Goal: Task Accomplishment & Management: Manage account settings

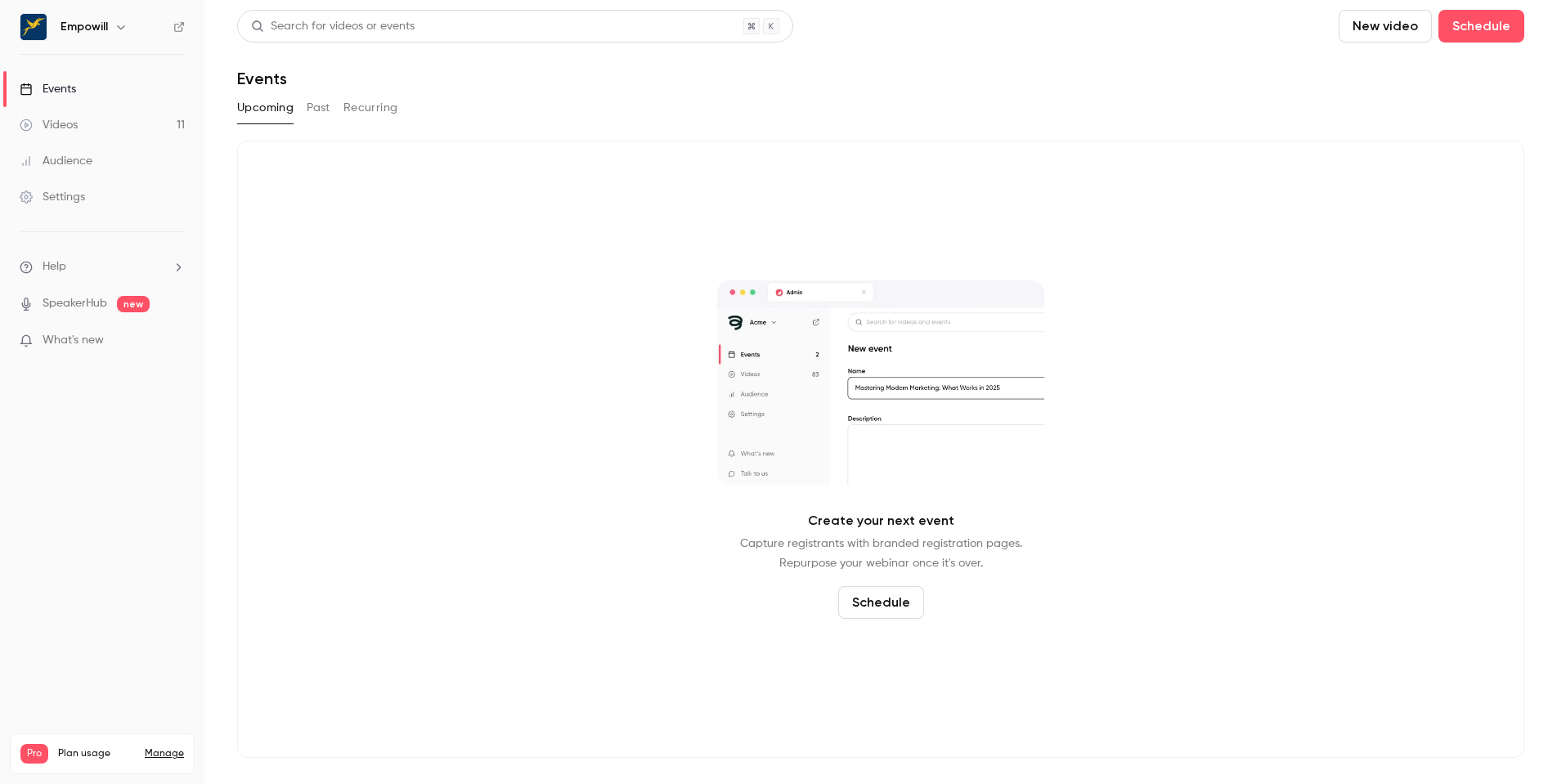
click at [114, 38] on div "Empowill" at bounding box center [102, 27] width 165 height 28
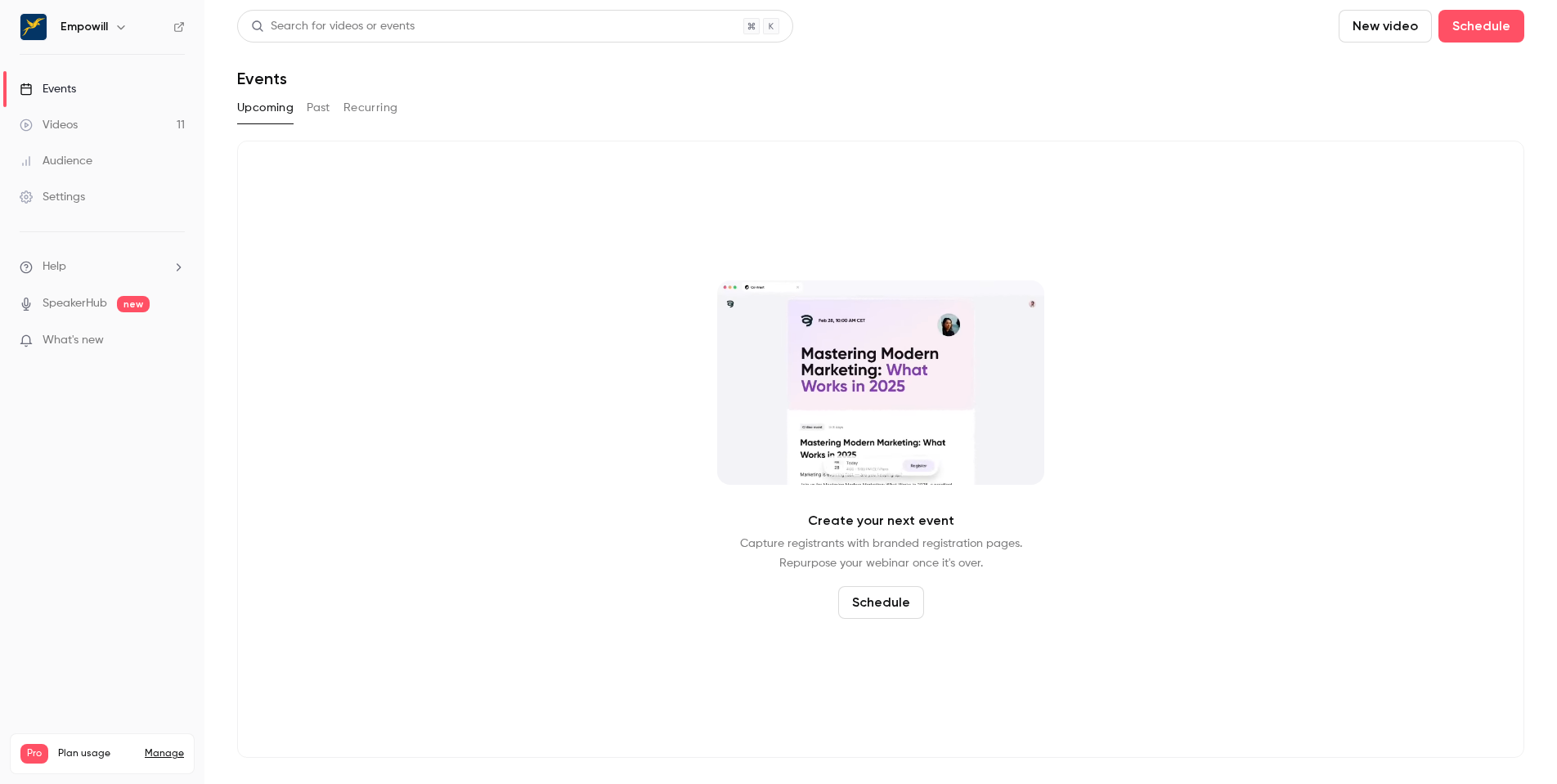
click at [115, 31] on icon "button" at bounding box center [121, 27] width 13 height 13
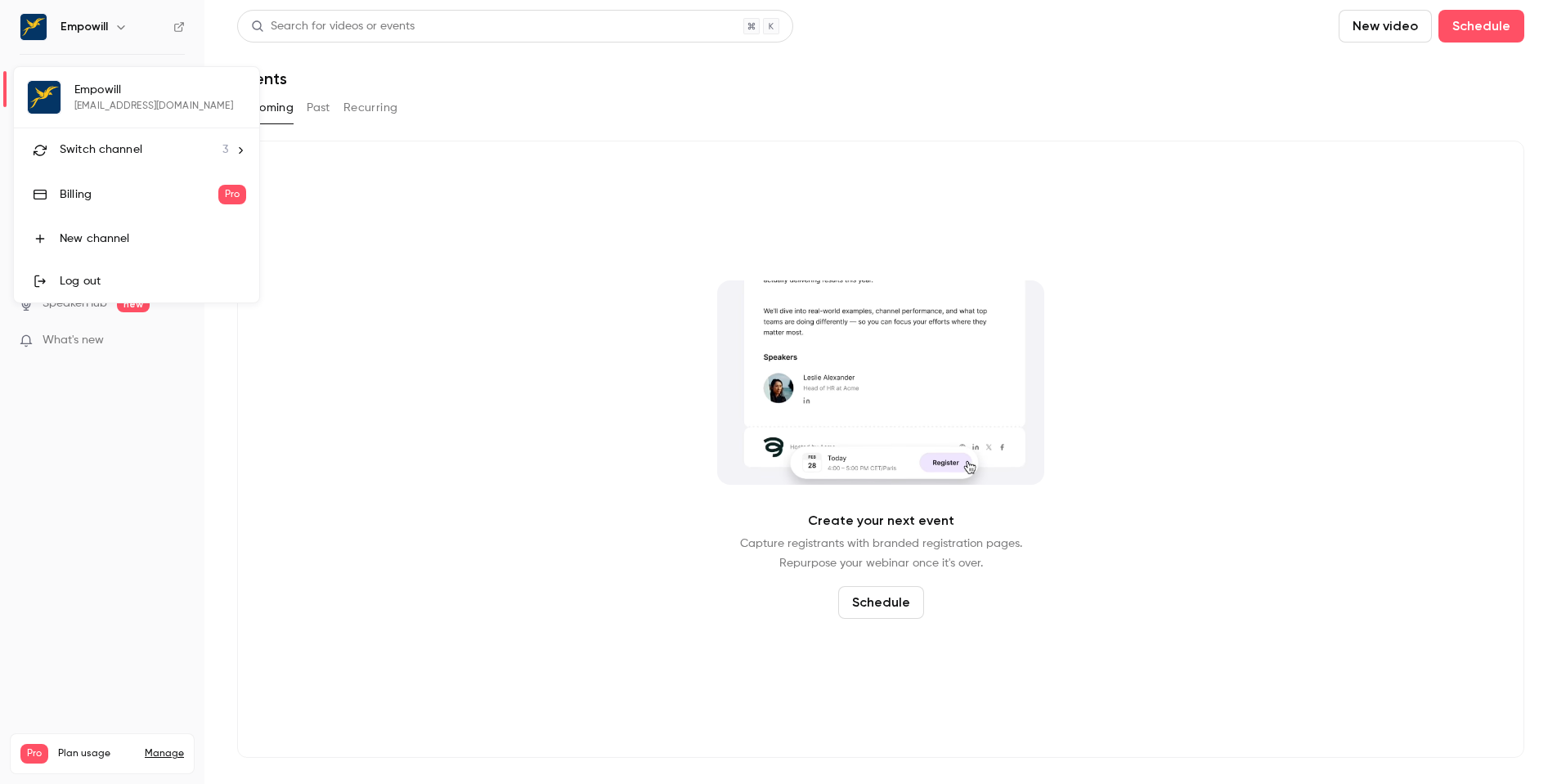
click at [185, 148] on div "Switch channel 3" at bounding box center [143, 150] width 168 height 17
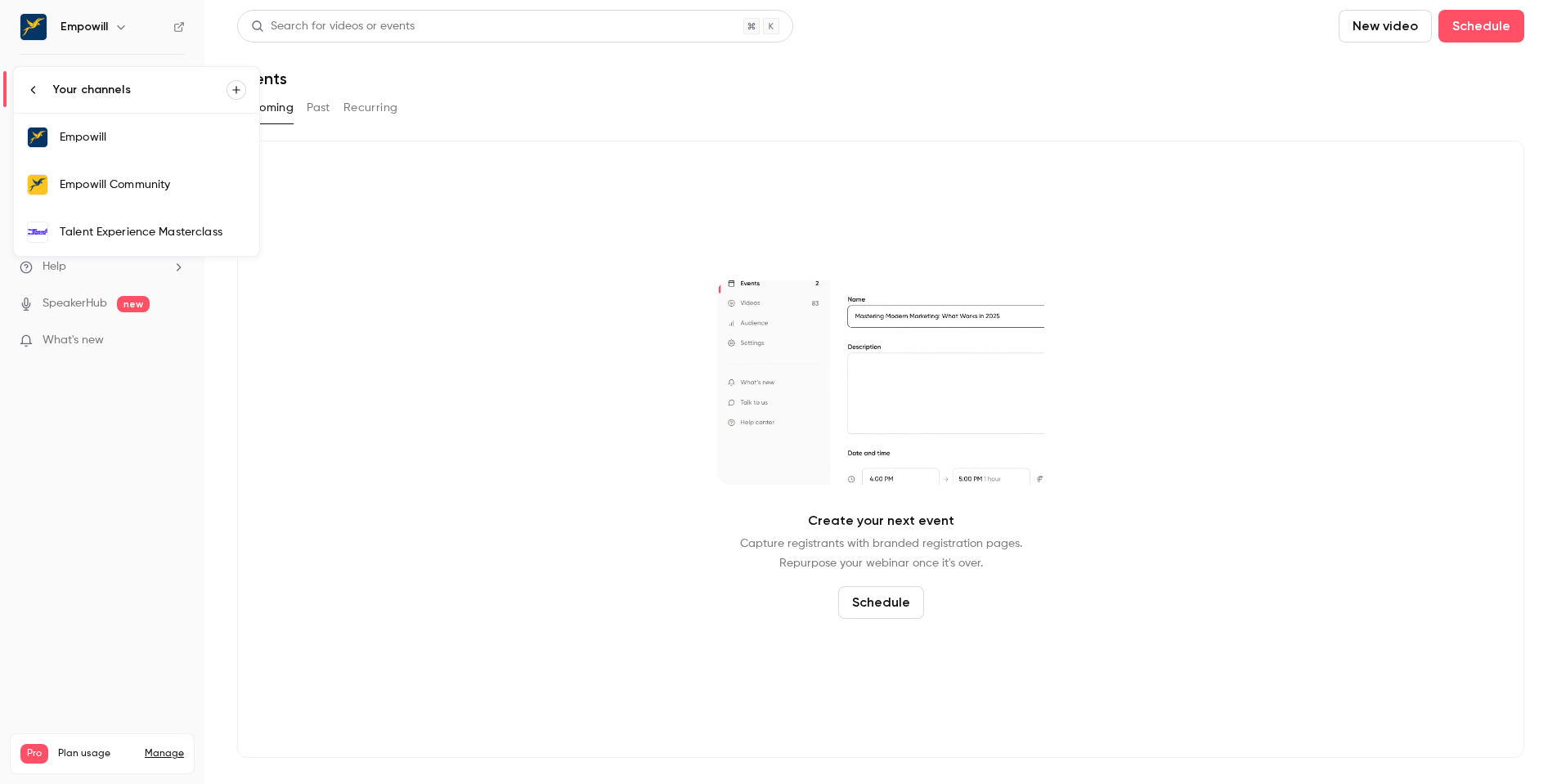
click at [149, 228] on div "Talent Experience Masterclass" at bounding box center [153, 233] width 187 height 17
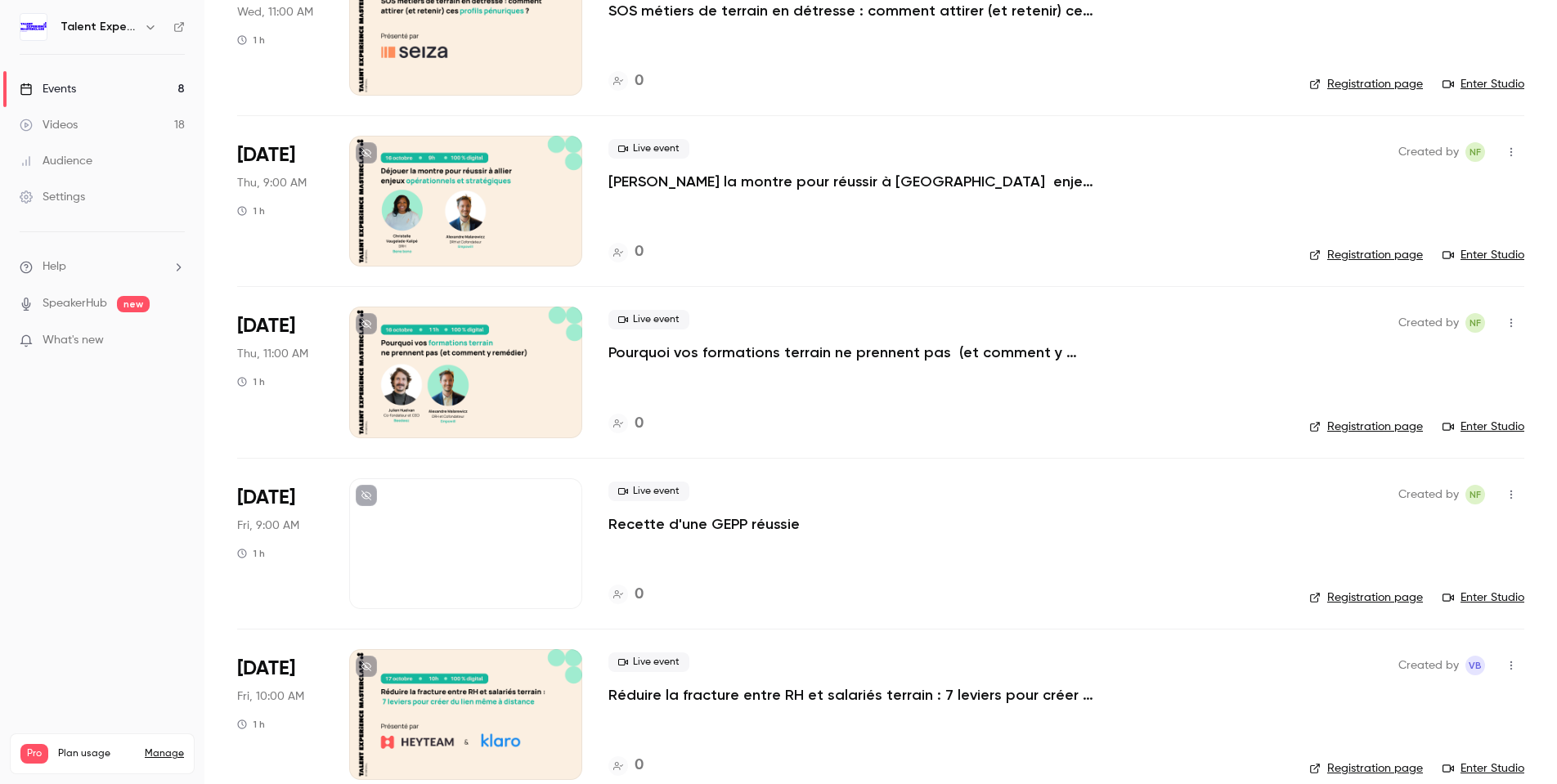
scroll to position [715, 0]
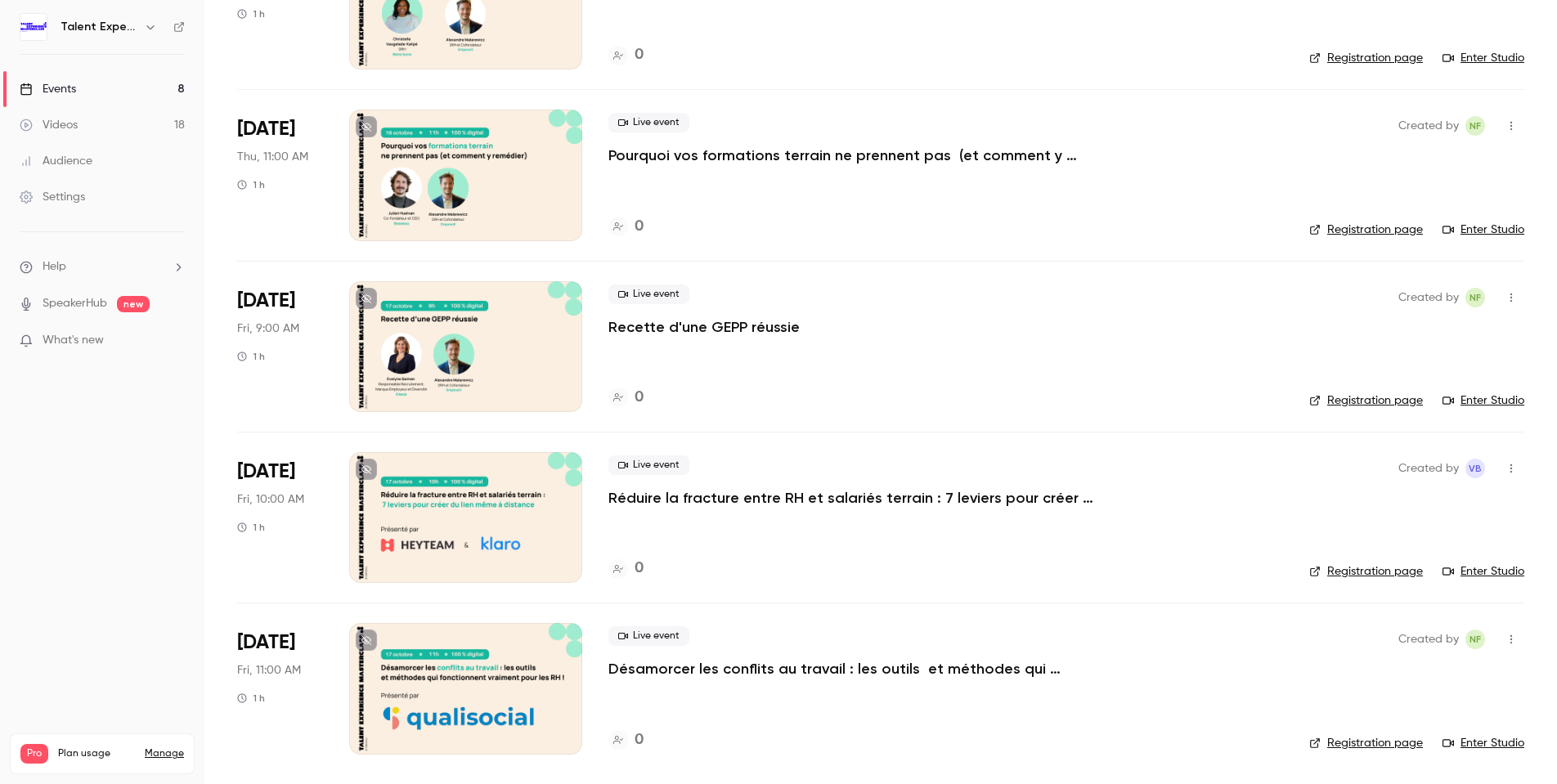
click at [668, 499] on p "Réduire la fracture entre RH et salariés terrain : 7 leviers pour créer du lien…" at bounding box center [854, 497] width 491 height 19
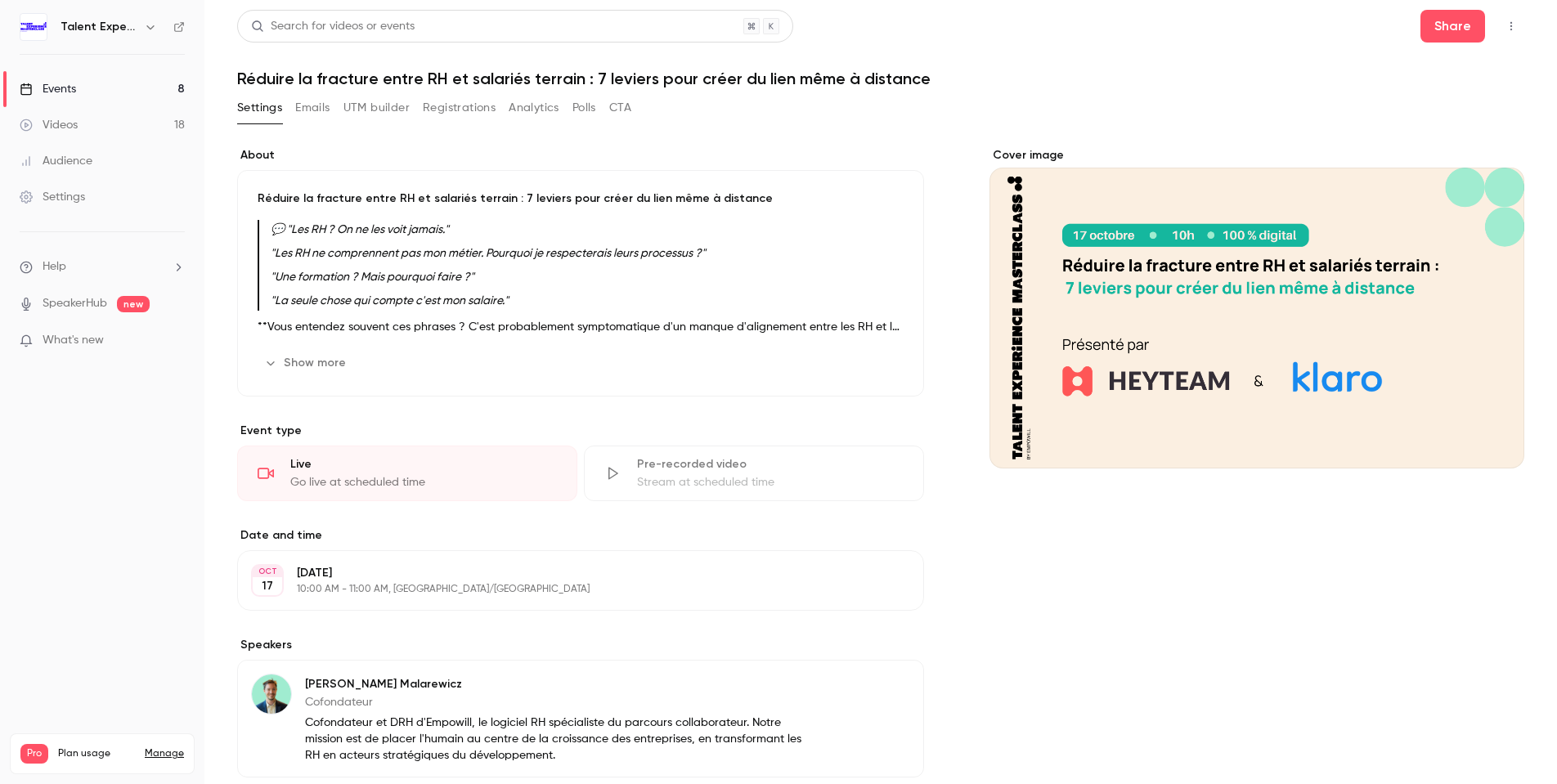
scroll to position [17, 0]
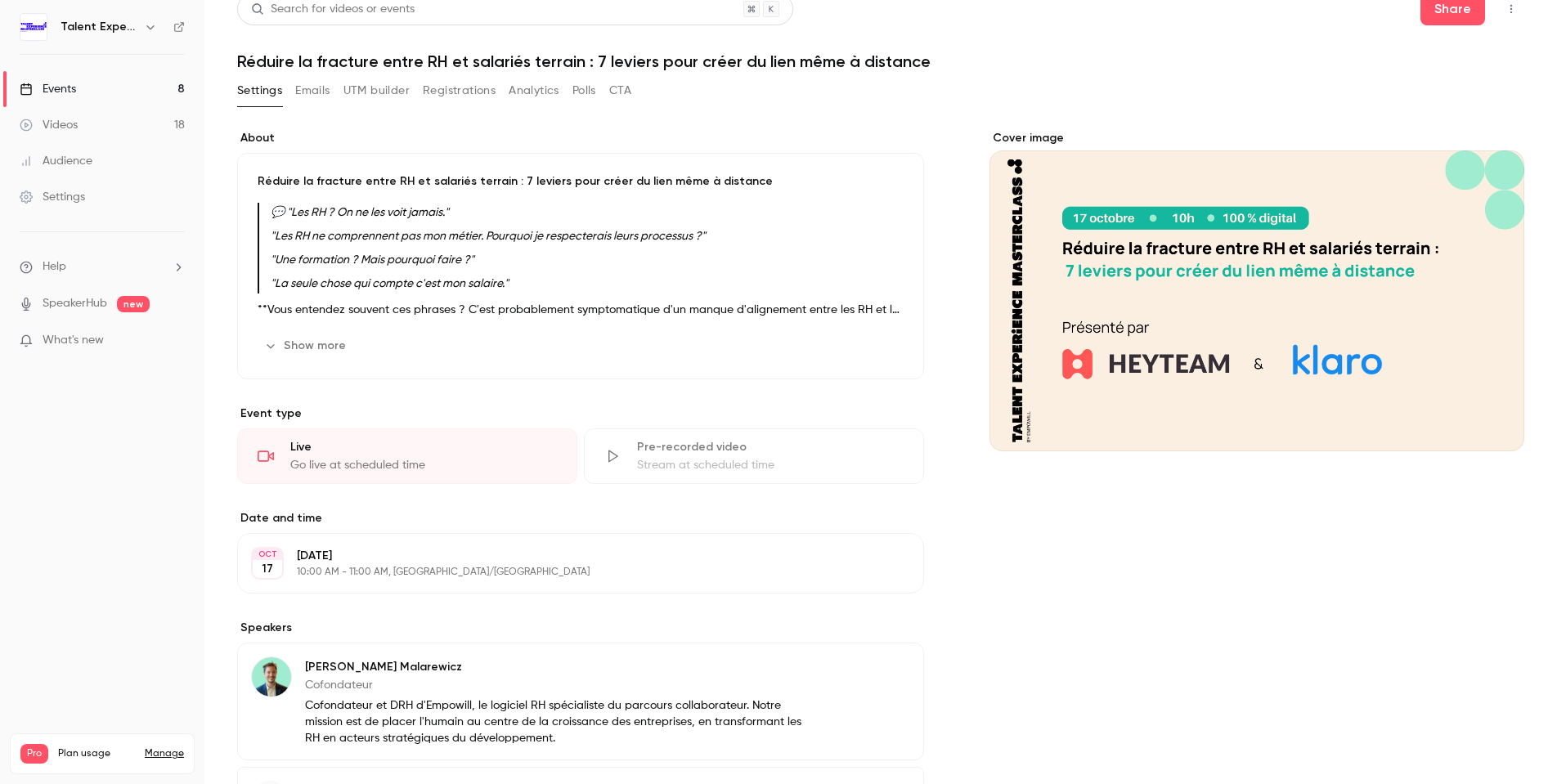
click at [612, 320] on p "**Vous entendez souvent ces phrases ? C'est probablement symptomatique d'un man…" at bounding box center [580, 309] width 646 height 19
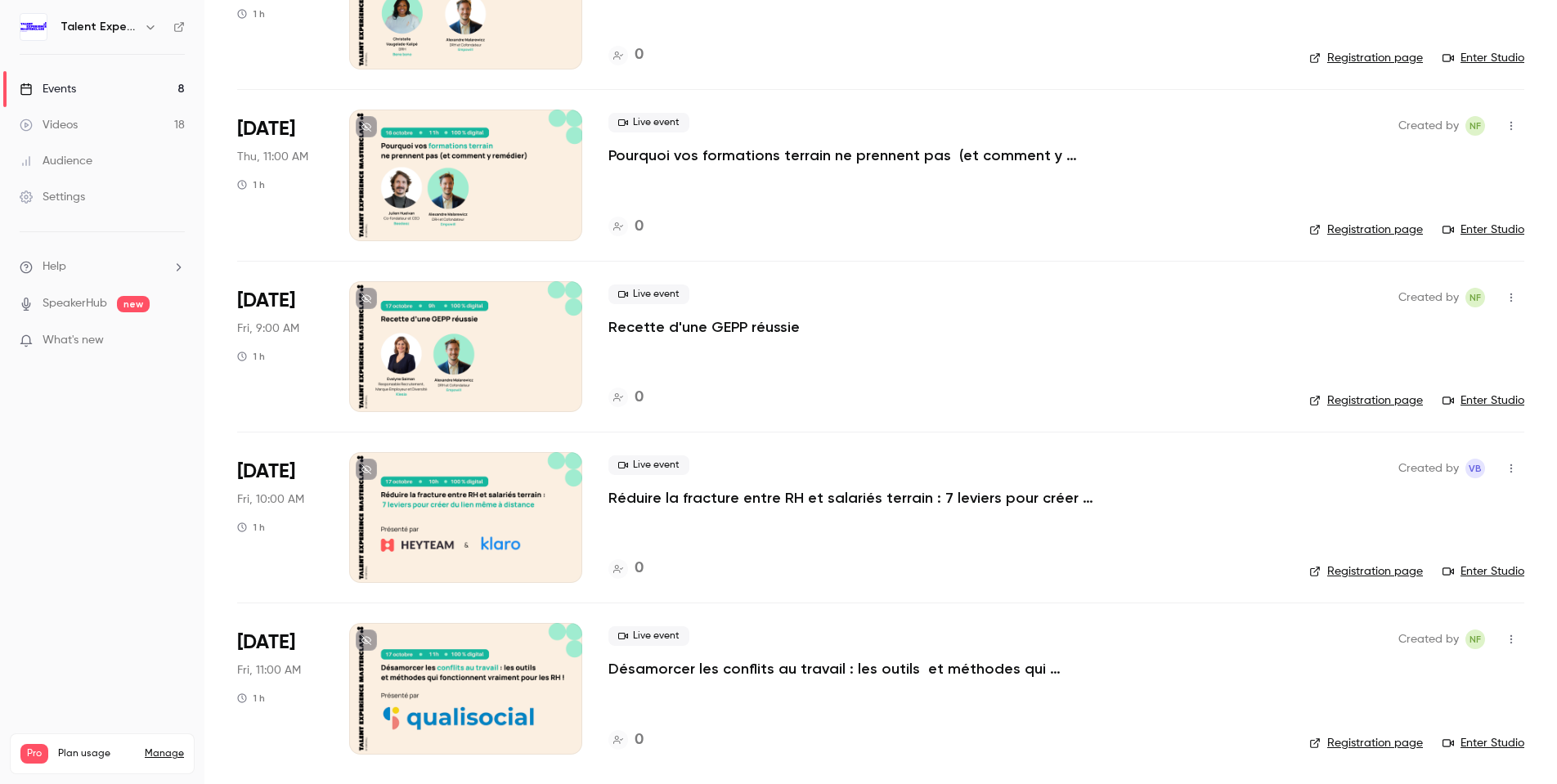
scroll to position [381, 0]
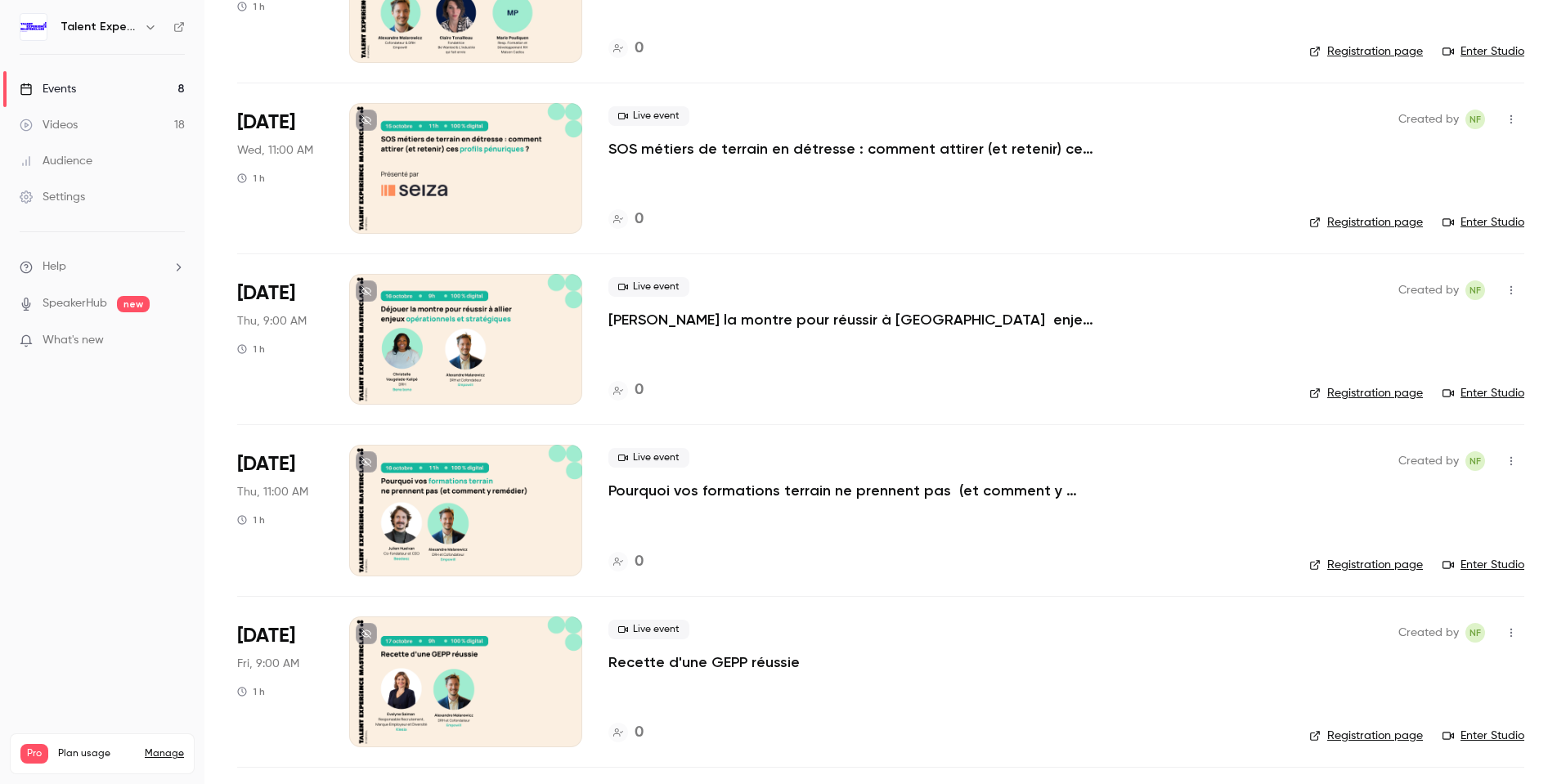
click at [494, 534] on div at bounding box center [466, 510] width 233 height 131
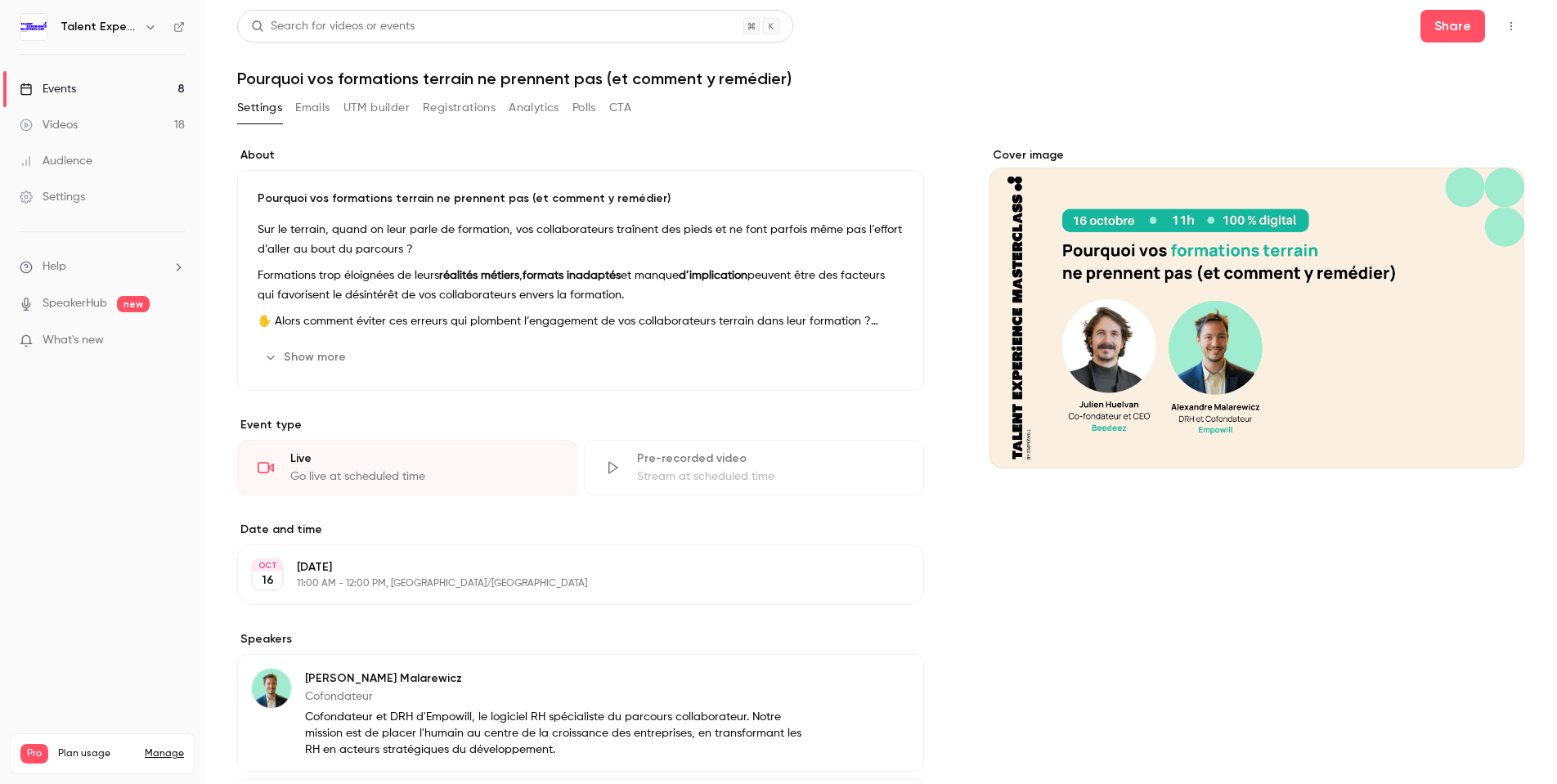
click at [766, 322] on p "✋ Alors comment éviter ces erreurs qui plombent l’engagement de vos collaborate…" at bounding box center [580, 321] width 646 height 19
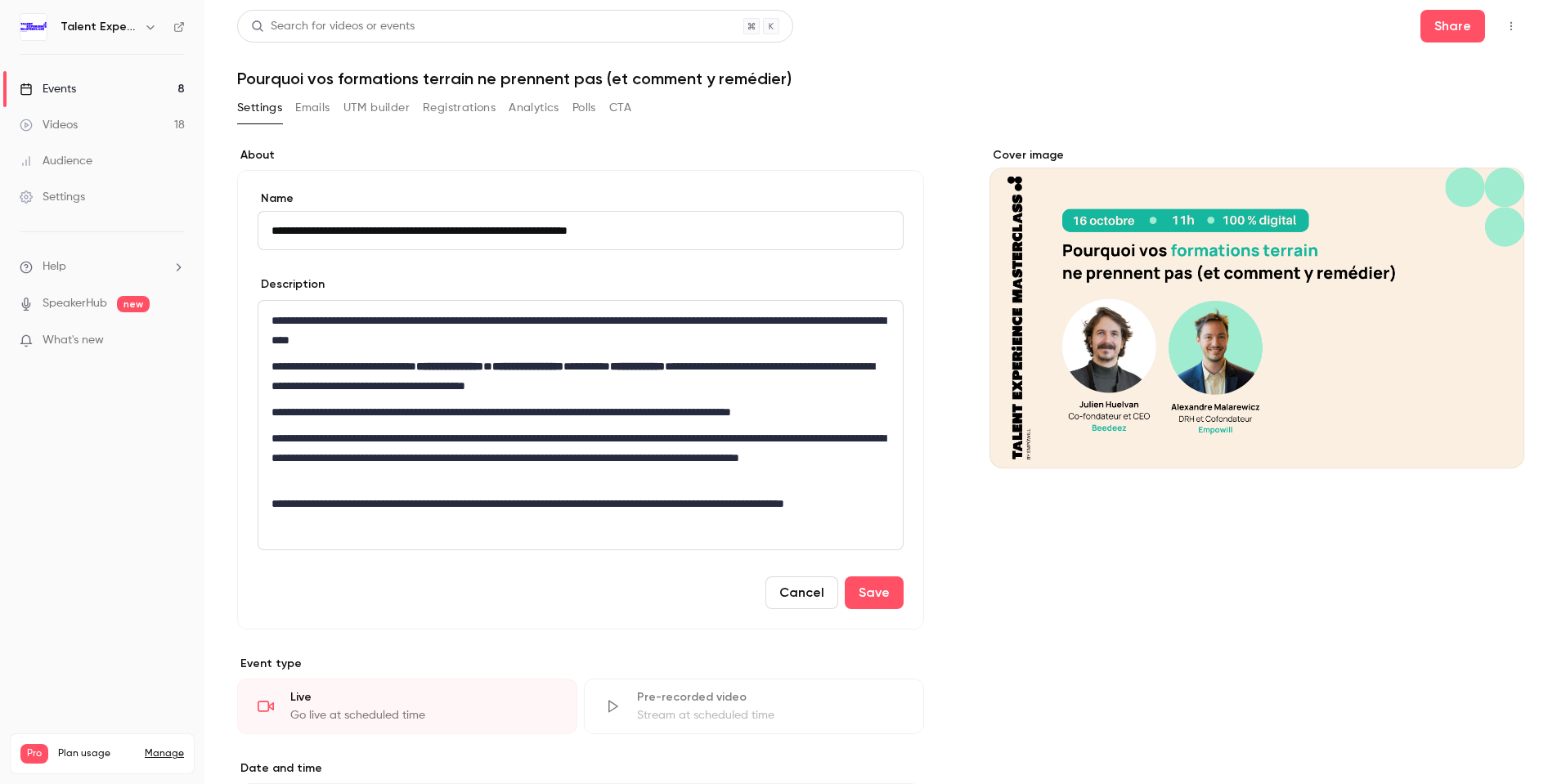
click at [625, 114] on button "CTA" at bounding box center [620, 108] width 22 height 26
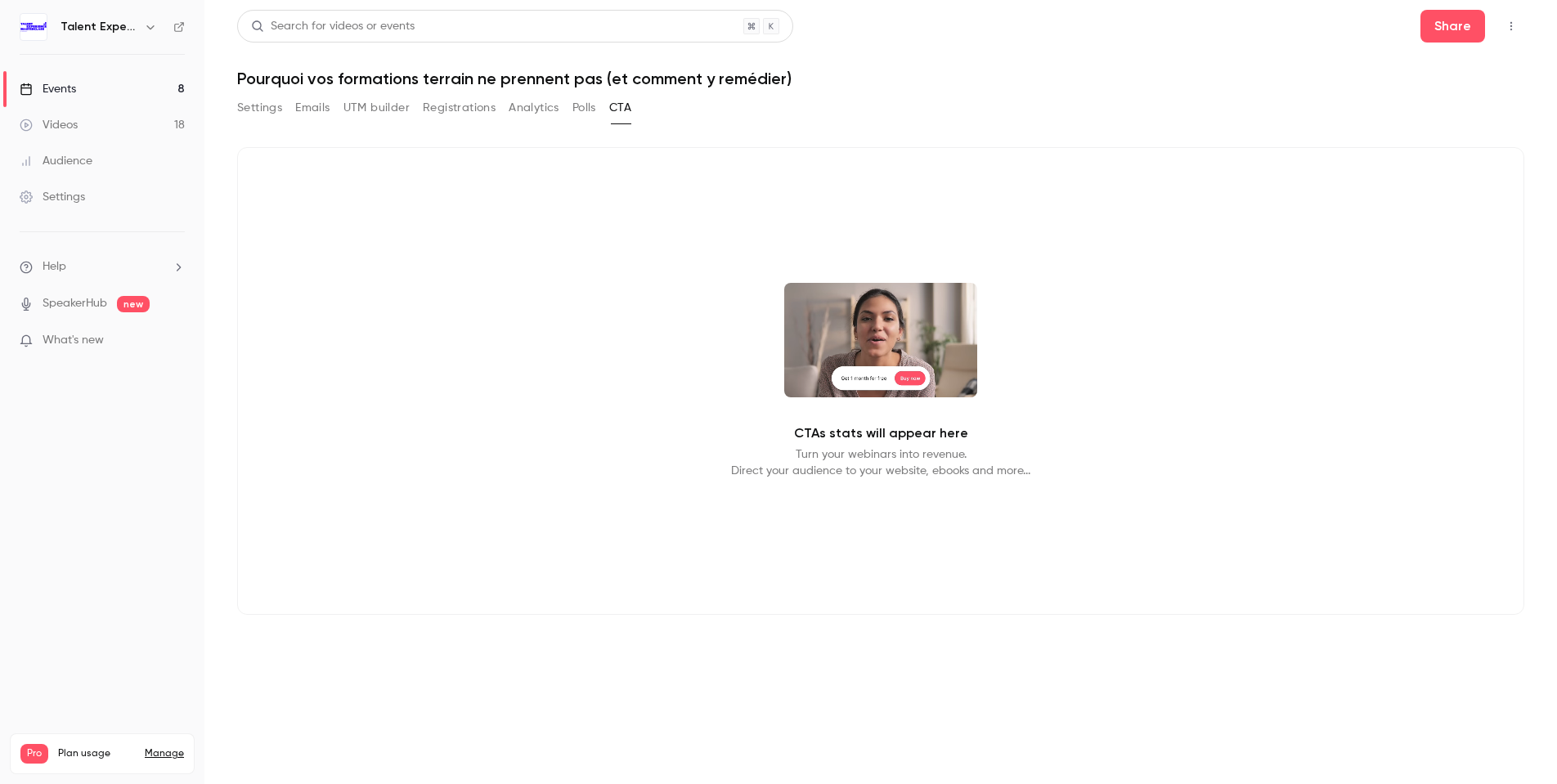
click at [581, 108] on button "Polls" at bounding box center [585, 108] width 24 height 26
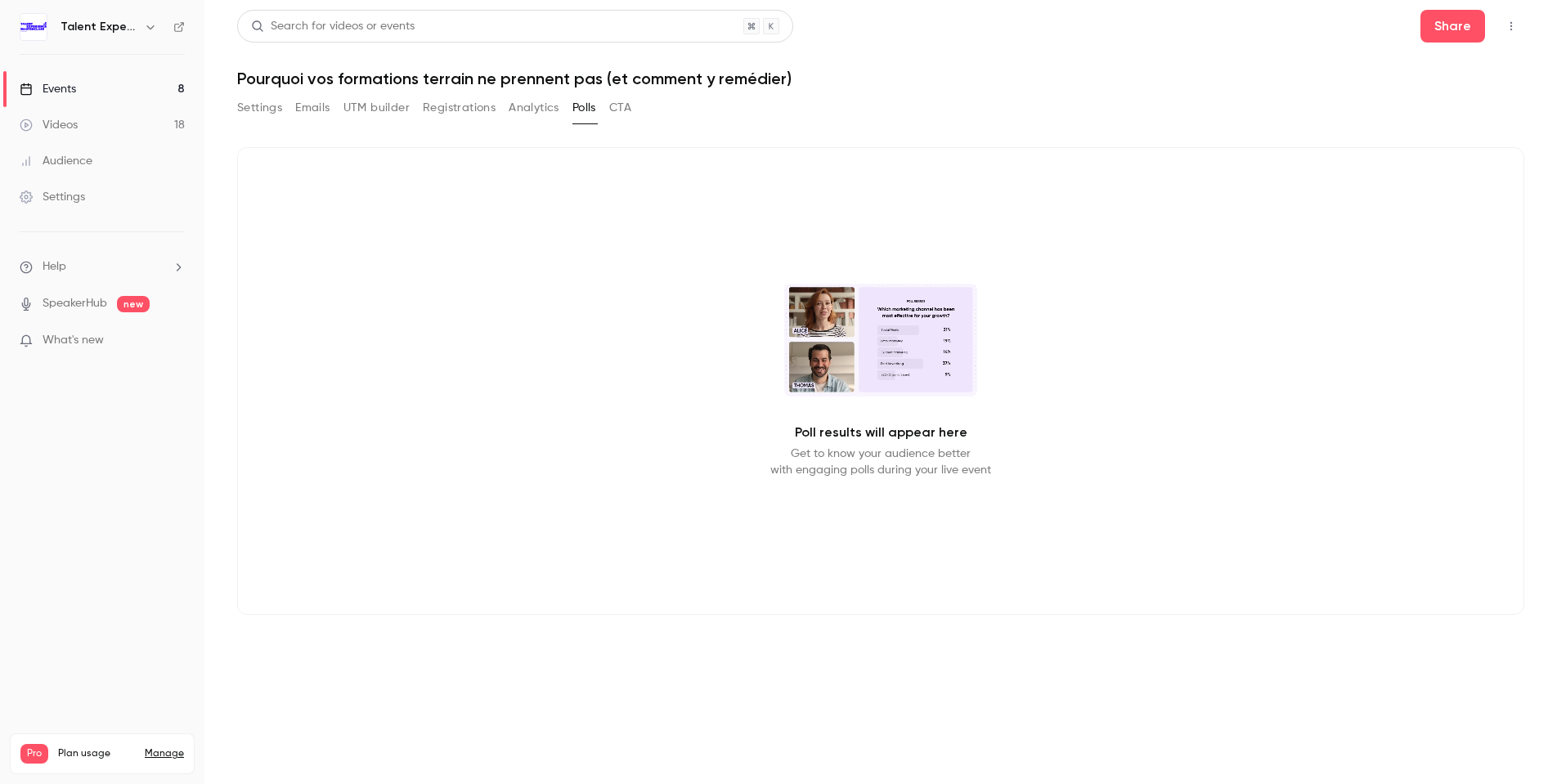
click at [534, 117] on button "Analytics" at bounding box center [533, 108] width 51 height 26
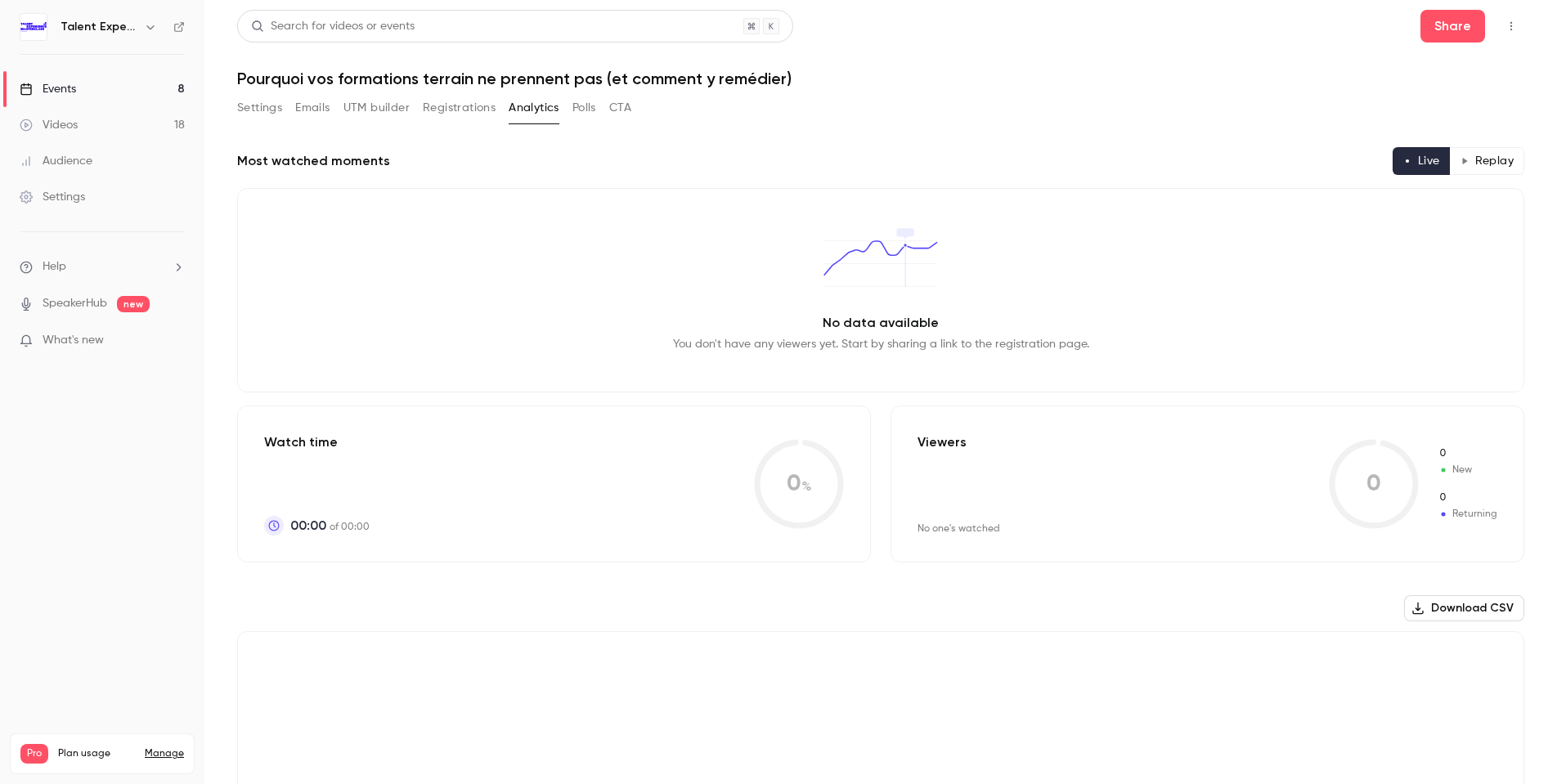
click at [489, 117] on button "Registrations" at bounding box center [459, 108] width 73 height 26
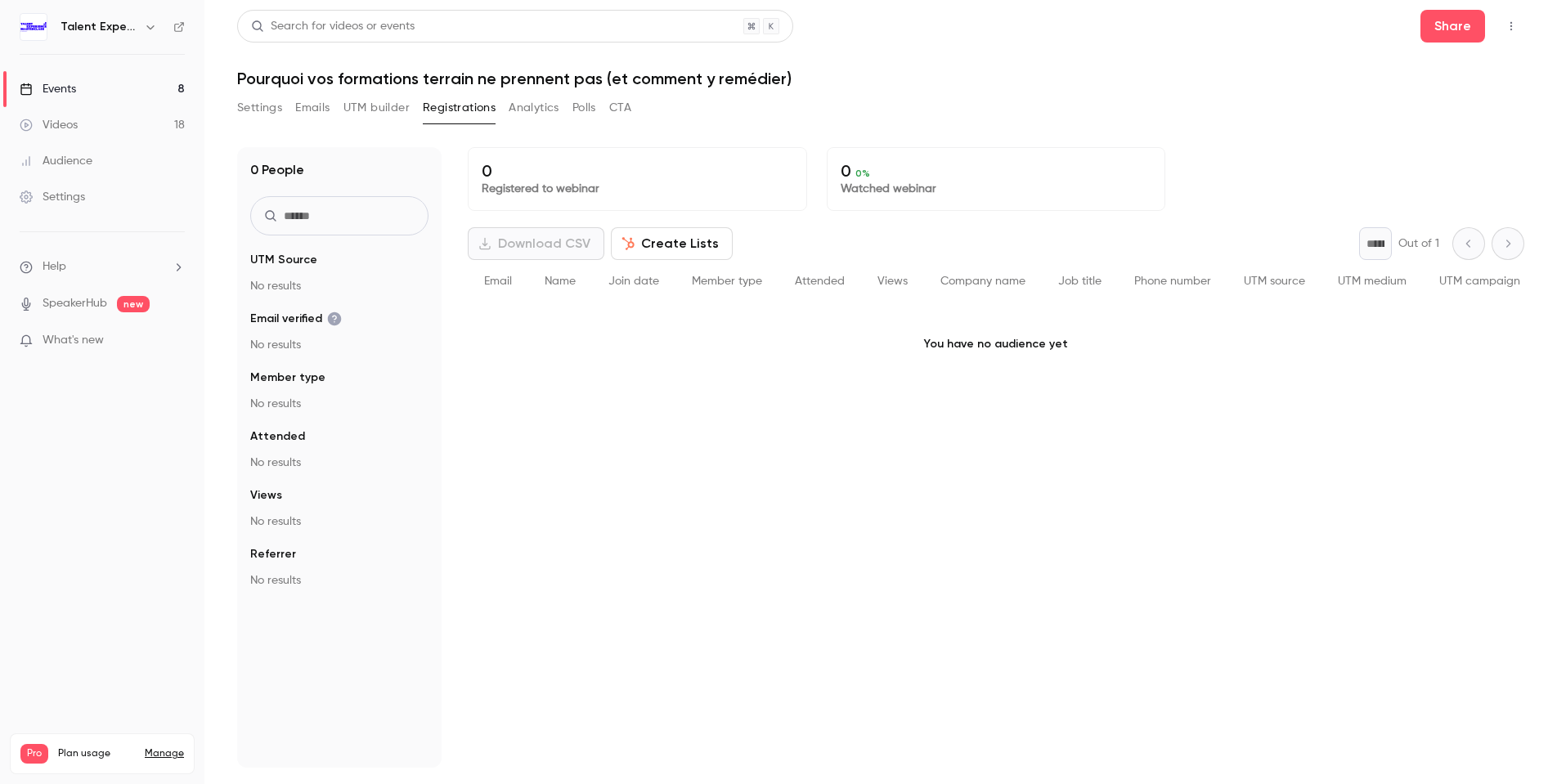
click at [358, 111] on button "UTM builder" at bounding box center [377, 108] width 66 height 26
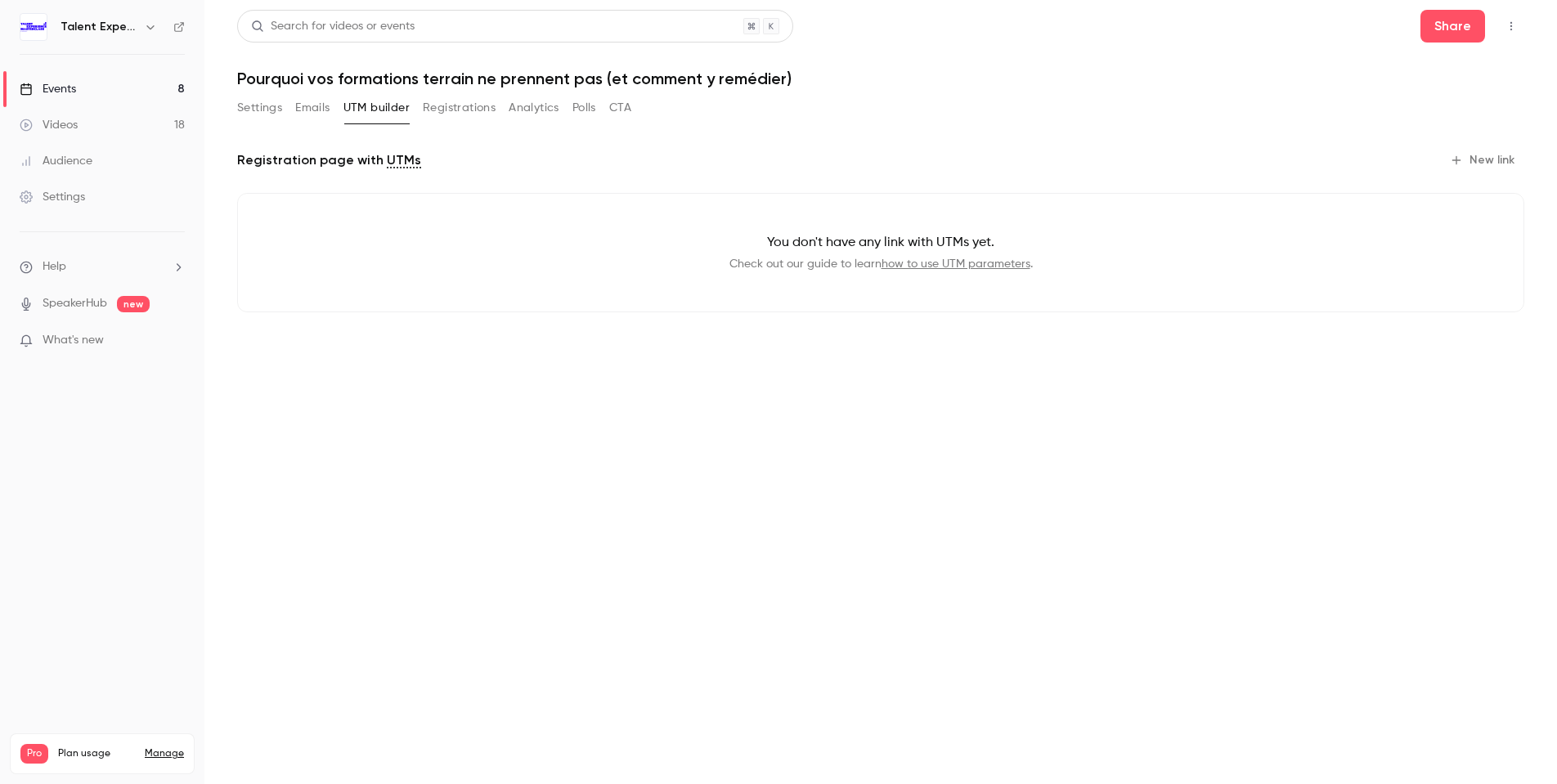
click at [292, 105] on div "Settings Emails UTM builder Registrations Analytics Polls CTA" at bounding box center [434, 108] width 394 height 26
click at [302, 106] on button "Emails" at bounding box center [312, 108] width 34 height 26
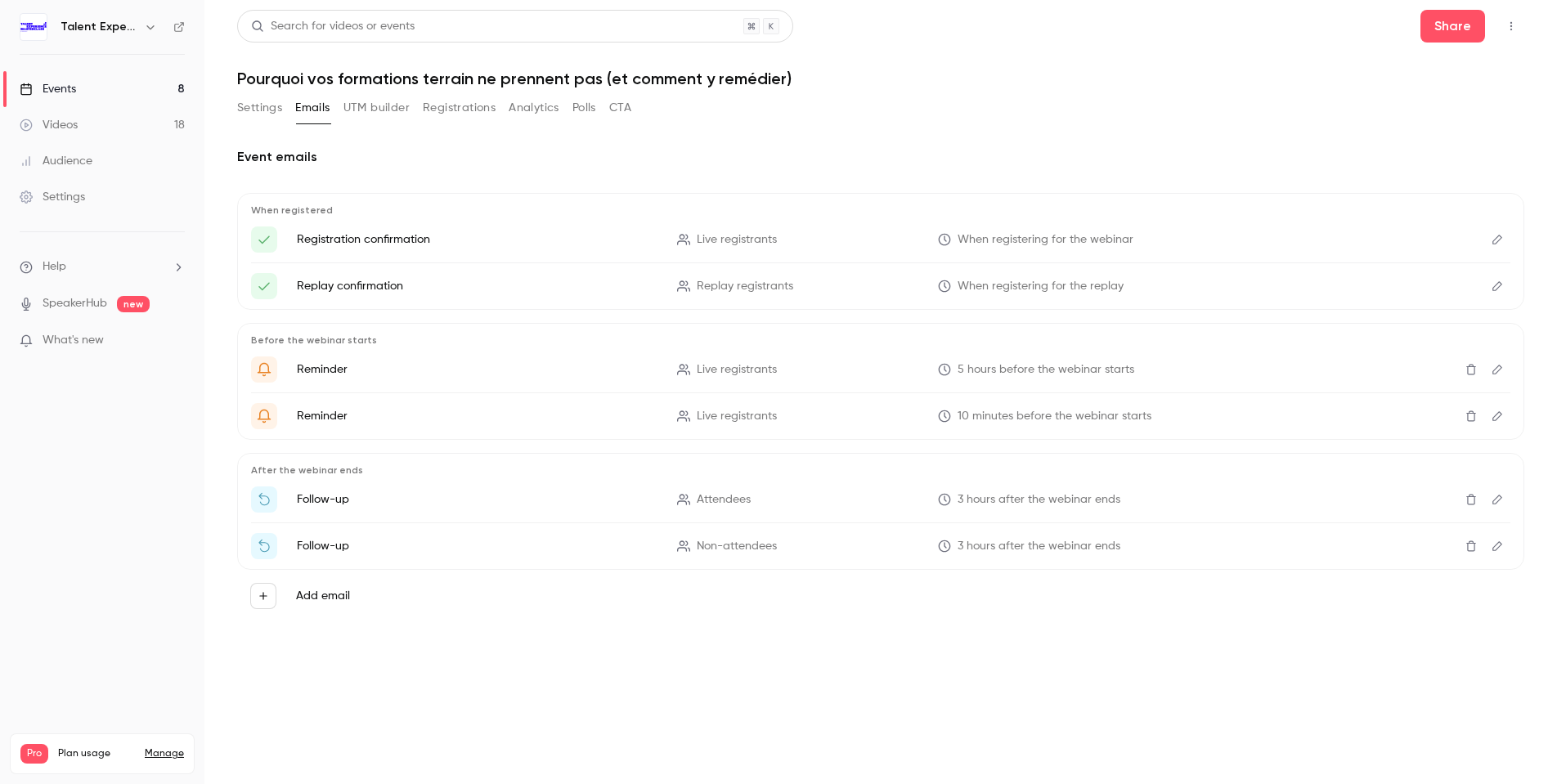
click at [275, 108] on button "Settings" at bounding box center [259, 108] width 45 height 26
